Goal: Information Seeking & Learning: Check status

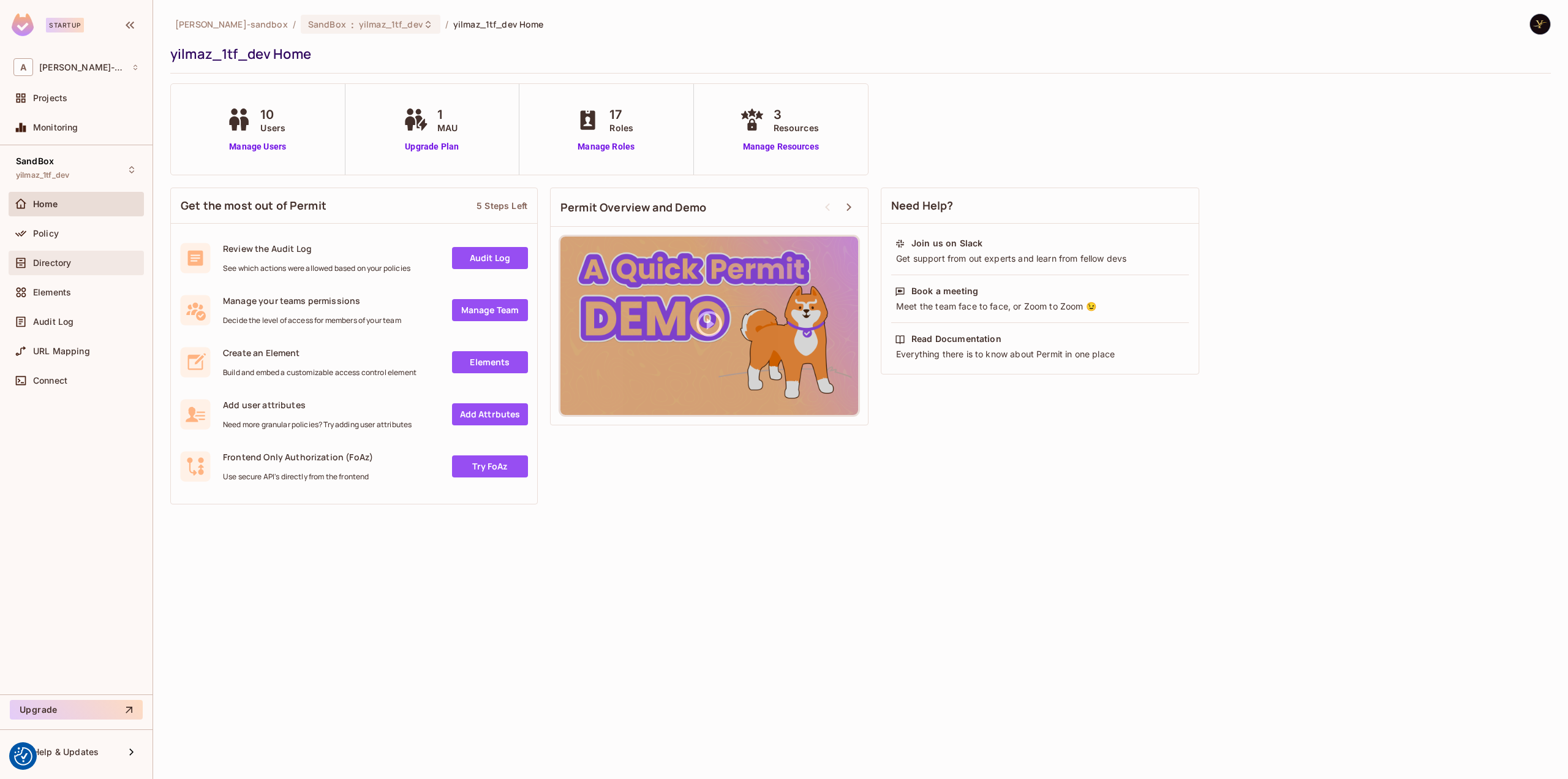
click at [104, 255] on div "Directory" at bounding box center [76, 262] width 126 height 15
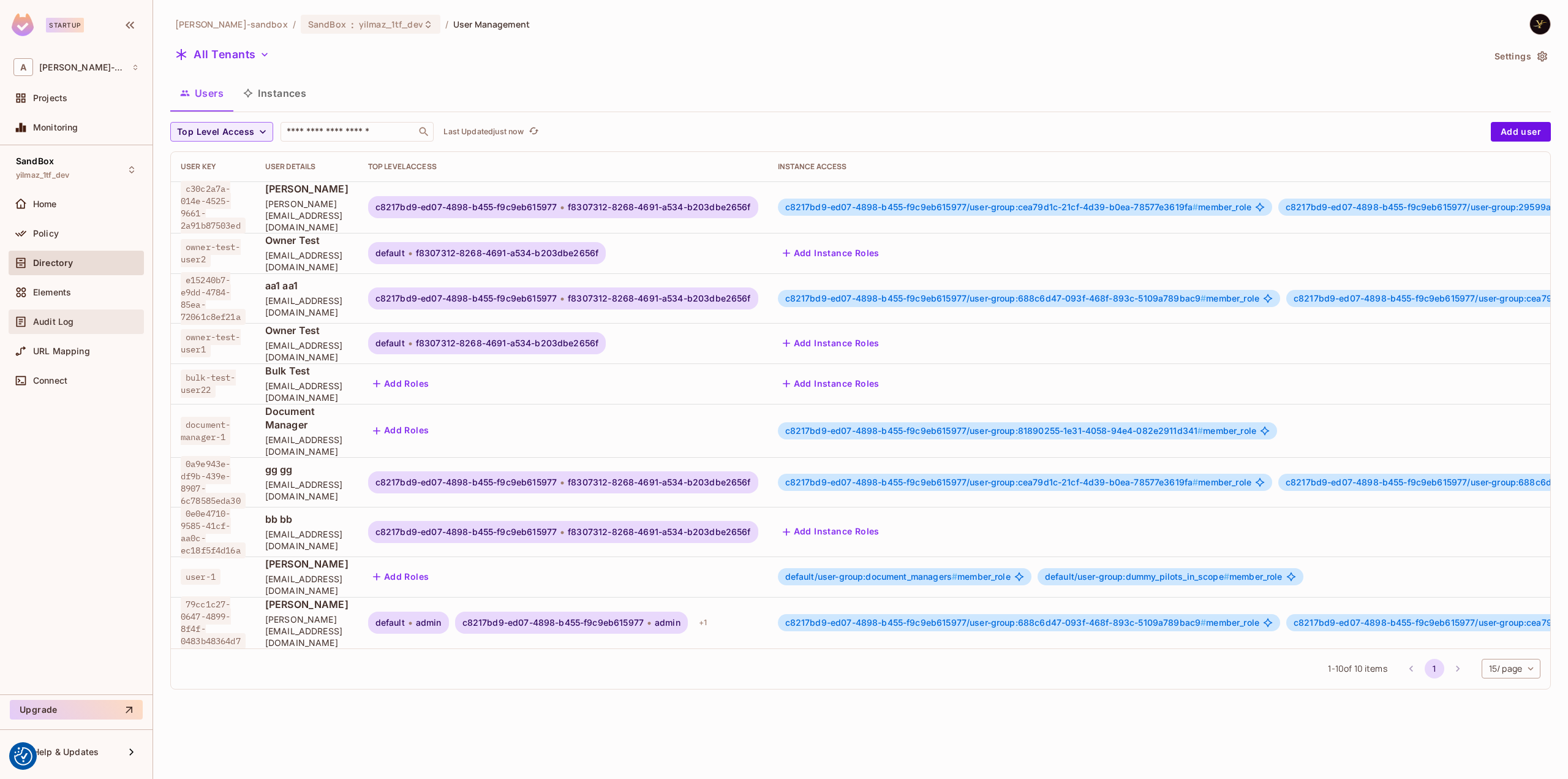
click at [59, 322] on span "Audit Log" at bounding box center [53, 322] width 41 height 10
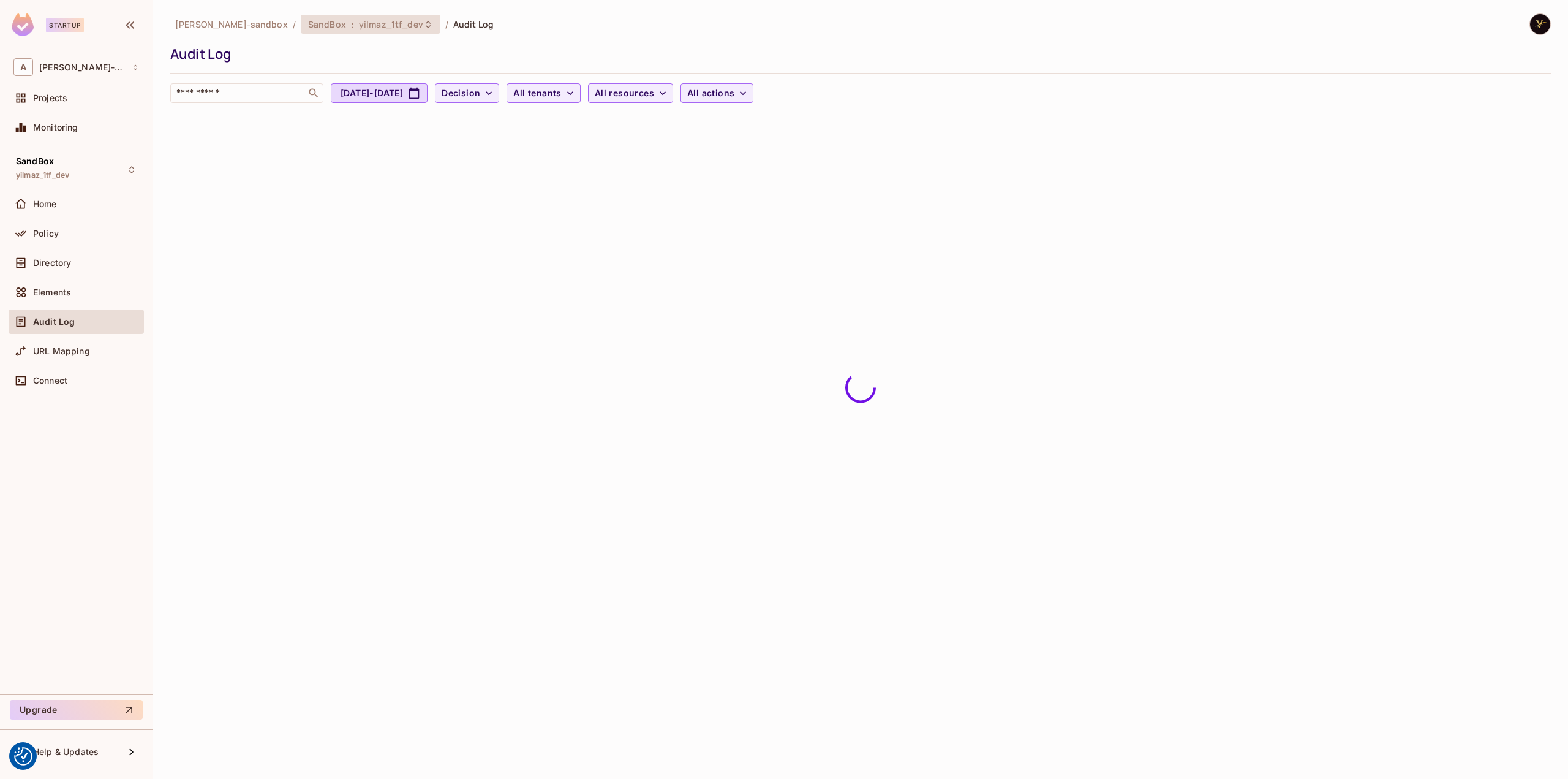
click at [387, 25] on span "yilmaz_1tf_dev" at bounding box center [391, 24] width 64 height 11
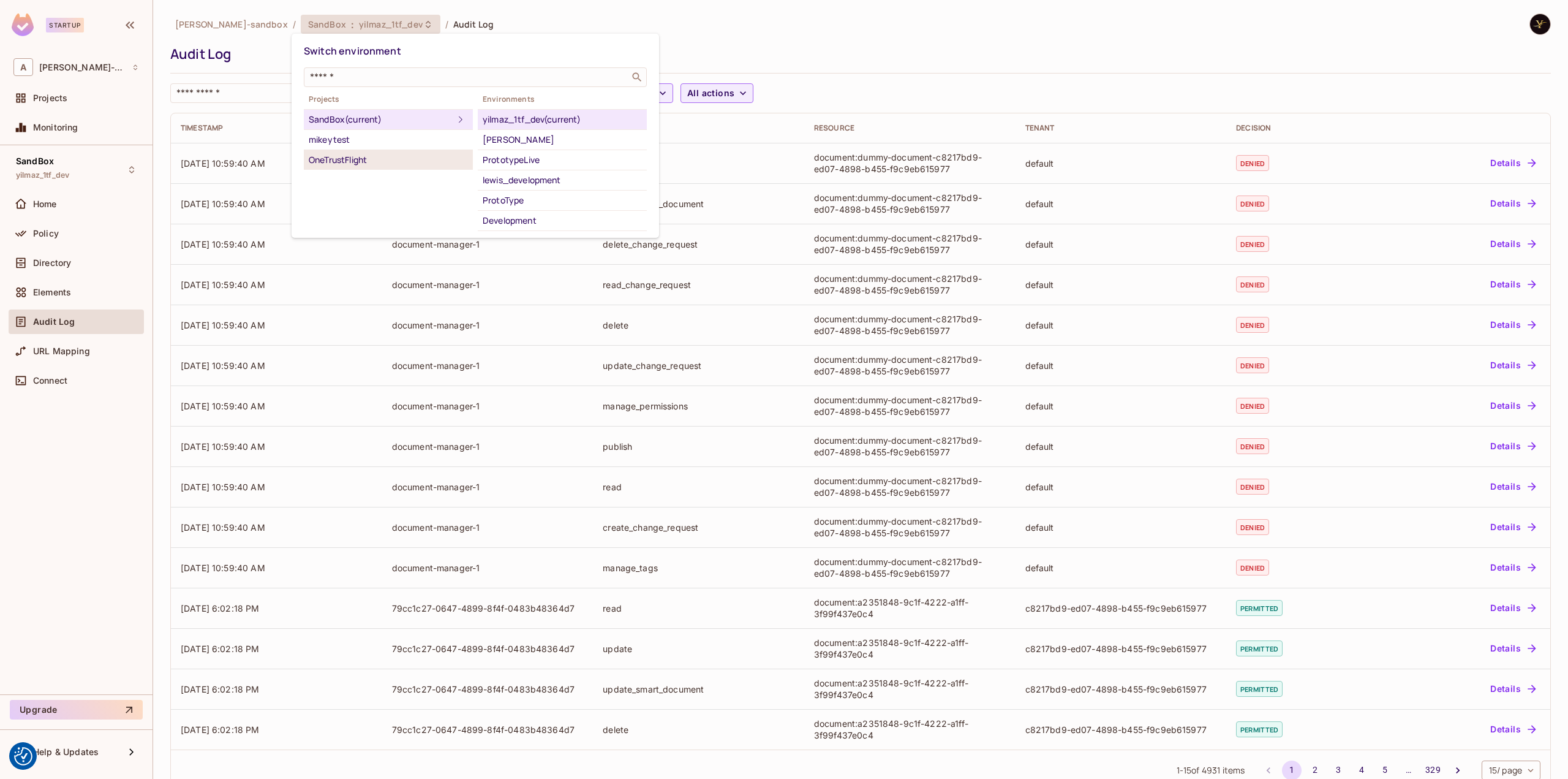
click at [392, 156] on div "OneTrustFlight" at bounding box center [388, 159] width 159 height 15
click at [563, 145] on div "Development" at bounding box center [562, 139] width 159 height 15
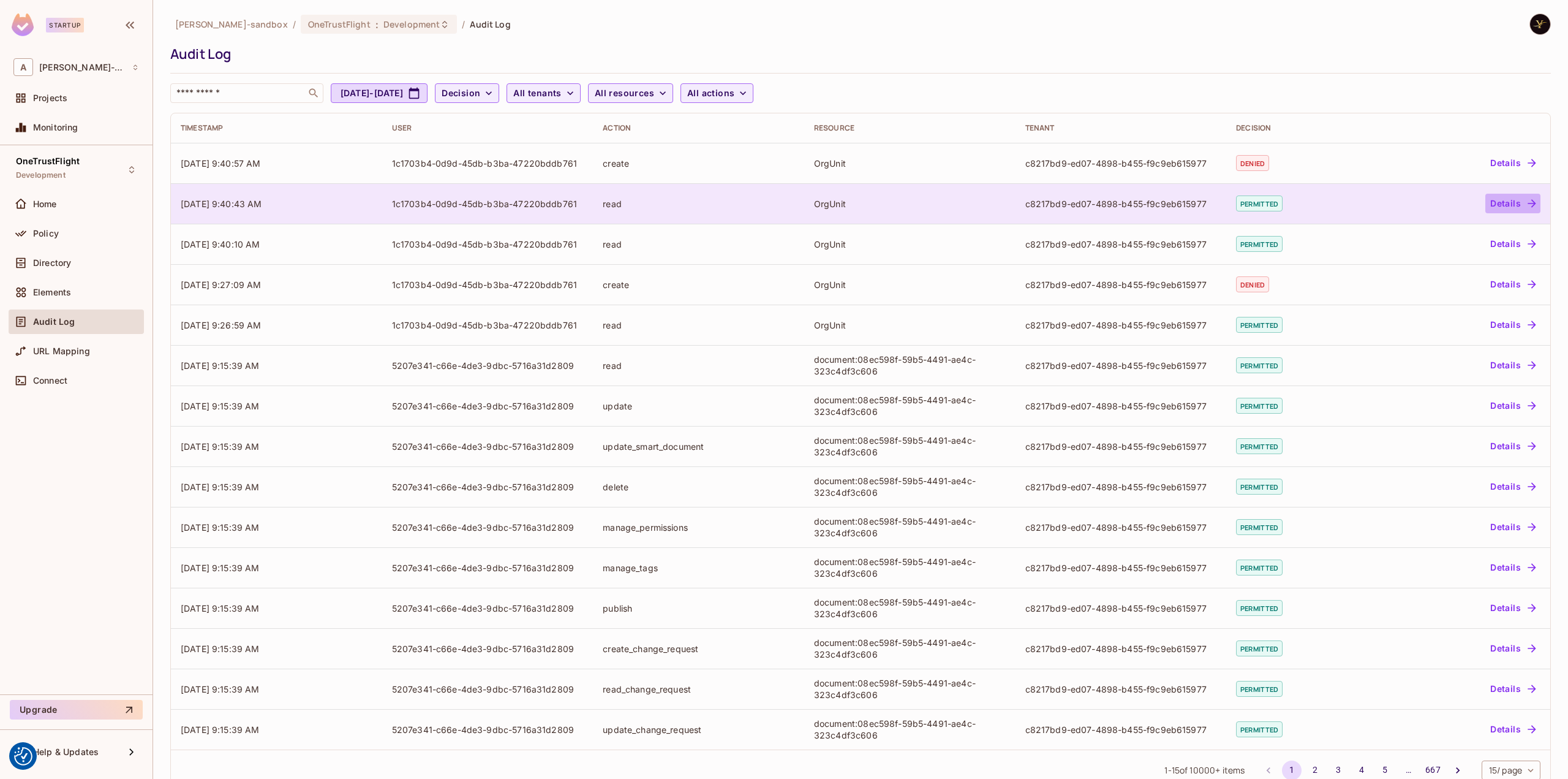
click at [1492, 196] on button "Details" at bounding box center [1513, 203] width 55 height 20
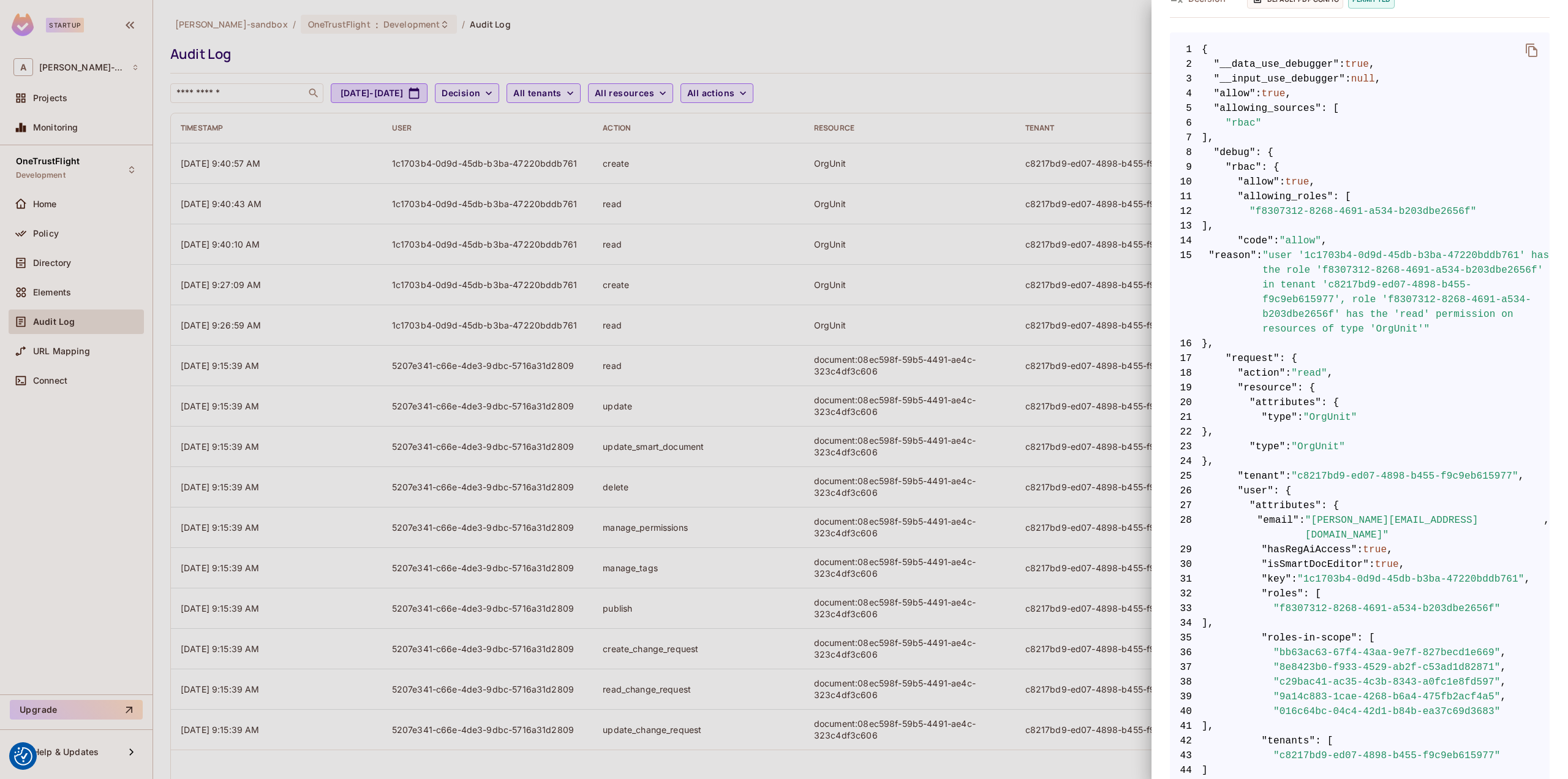
scroll to position [72, 0]
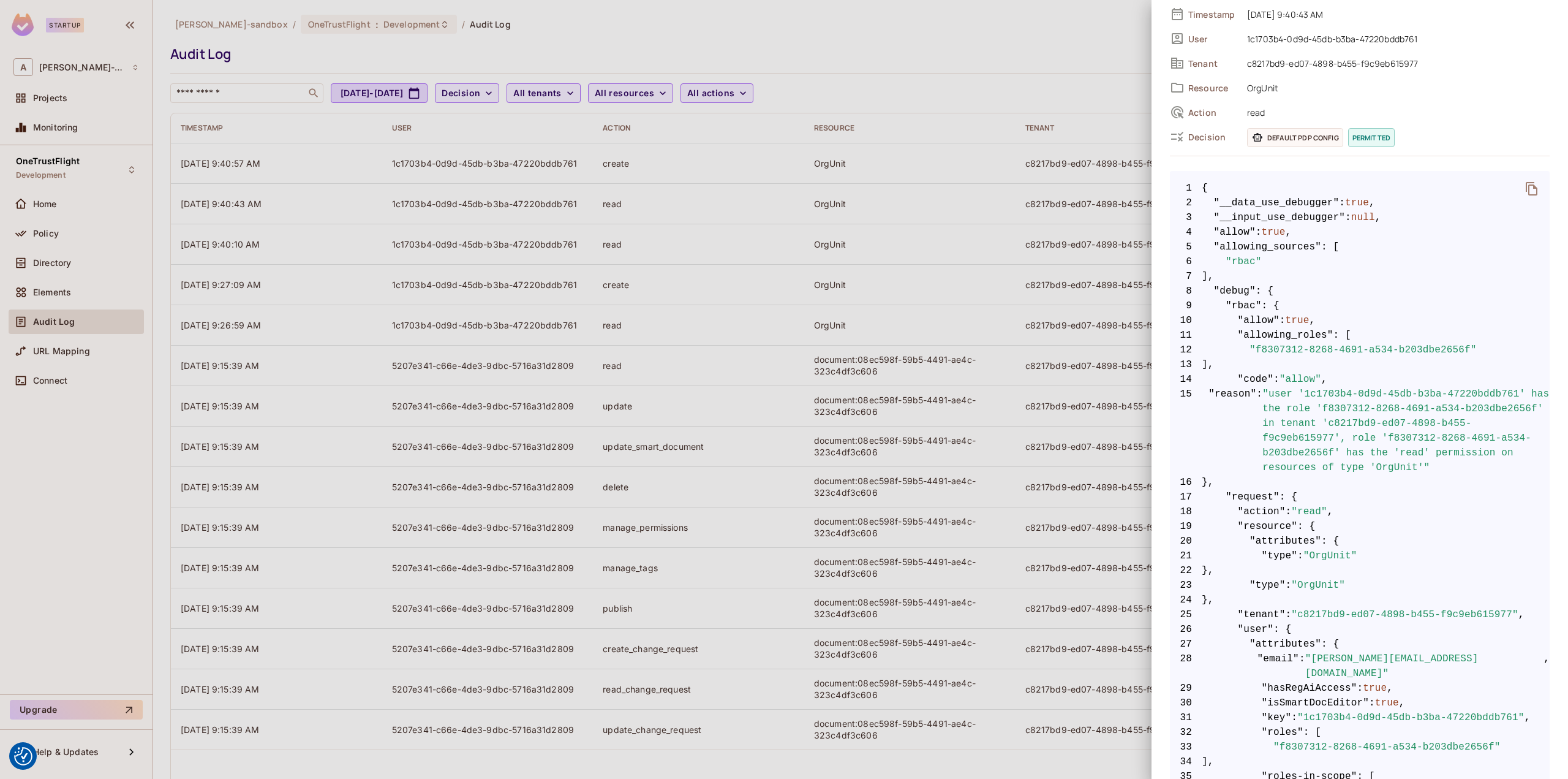
click at [966, 64] on div at bounding box center [784, 390] width 1568 height 779
